Goal: Task Accomplishment & Management: Use online tool/utility

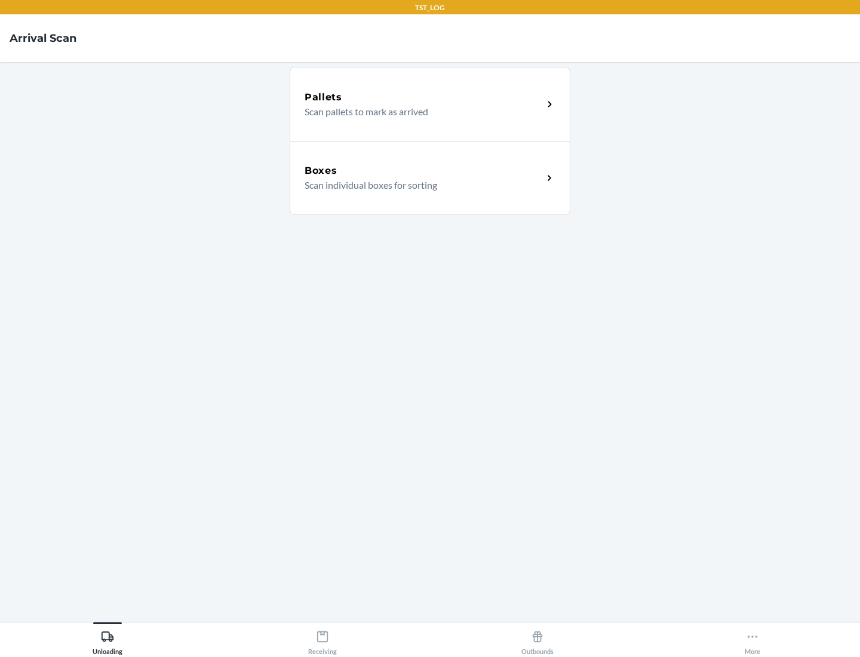
click at [424, 171] on div "Boxes" at bounding box center [424, 171] width 238 height 14
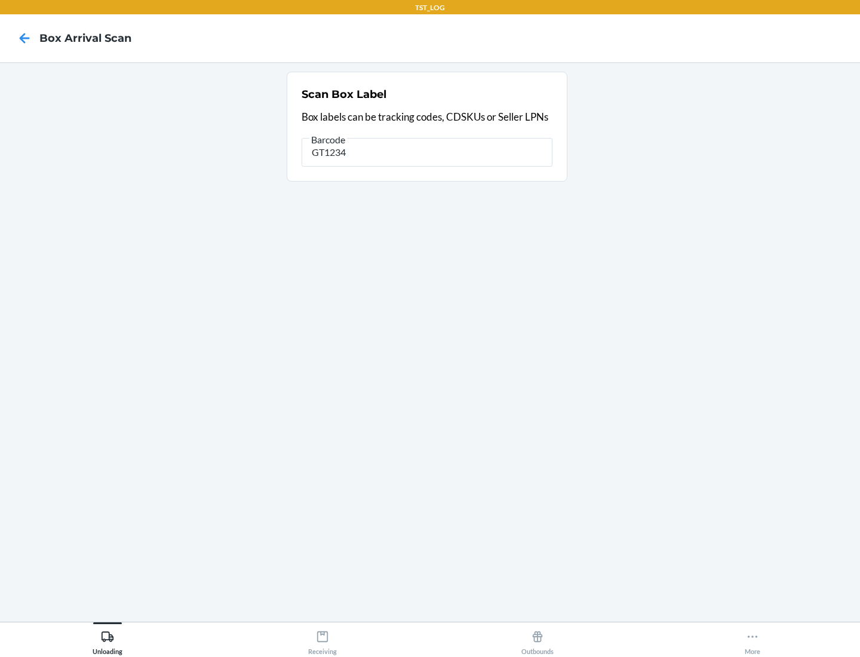
type input "GT1234"
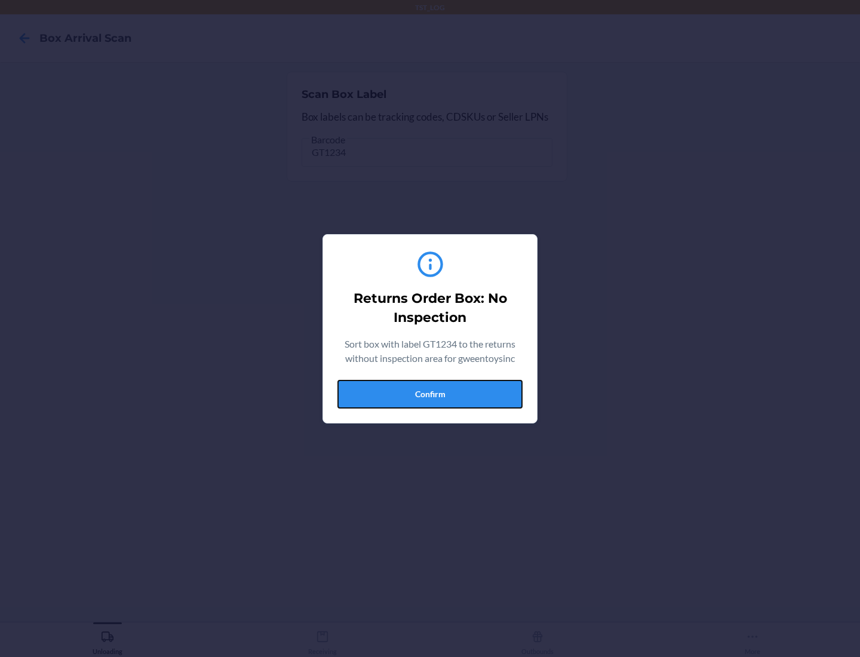
click at [430, 394] on button "Confirm" at bounding box center [430, 394] width 185 height 29
